Goal: Navigation & Orientation: Go to known website

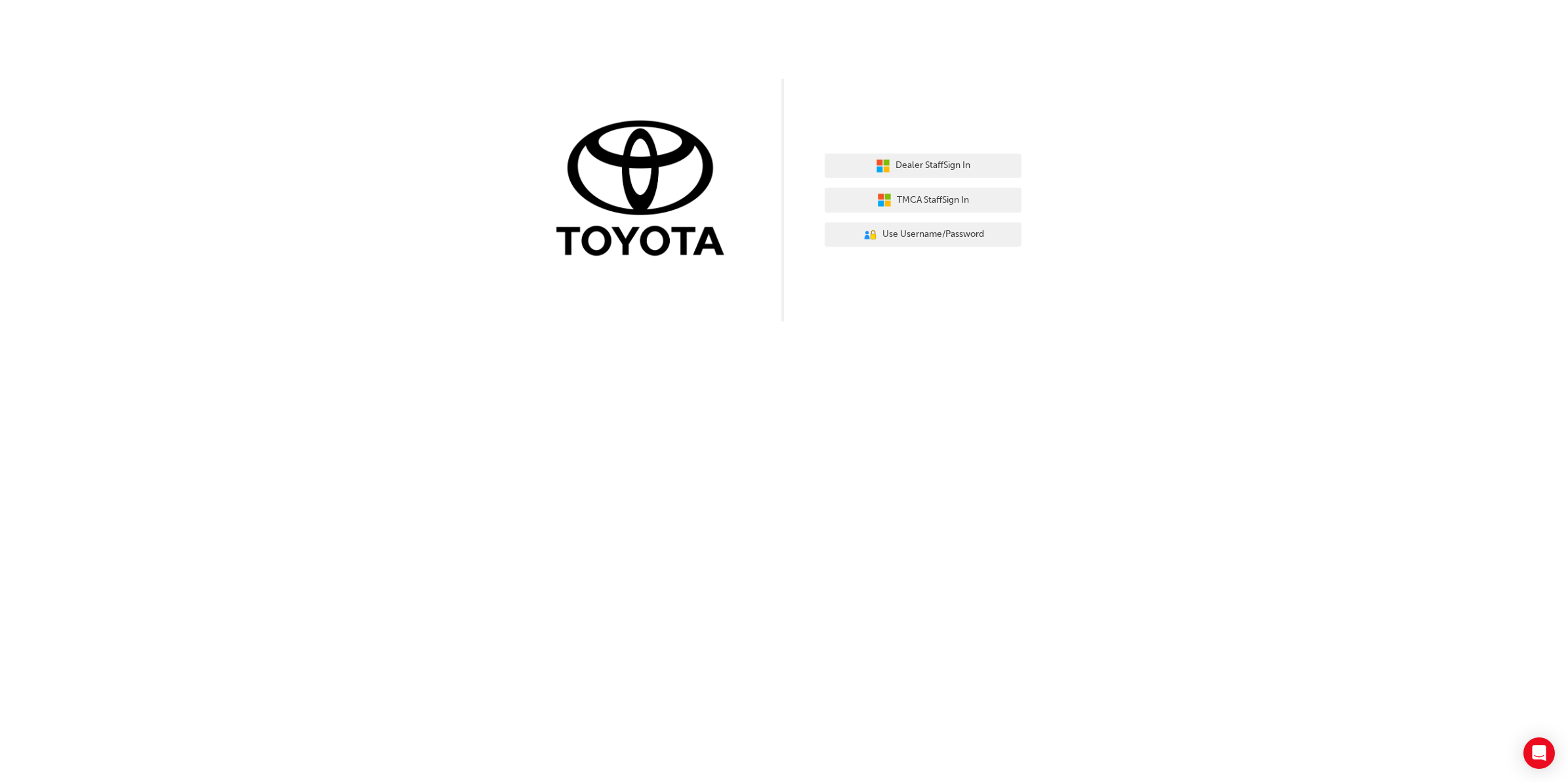
drag, startPoint x: 1194, startPoint y: 211, endPoint x: 1163, endPoint y: 212, distance: 31.0
click at [1194, 211] on div "Dealer Staff Sign In TMCA Staff Sign In User Authentication Icon - Blue Person,…" at bounding box center [784, 161] width 1568 height 321
click at [990, 168] on button "Dealer Staff Sign In" at bounding box center [923, 166] width 197 height 25
